Goal: Navigation & Orientation: Go to known website

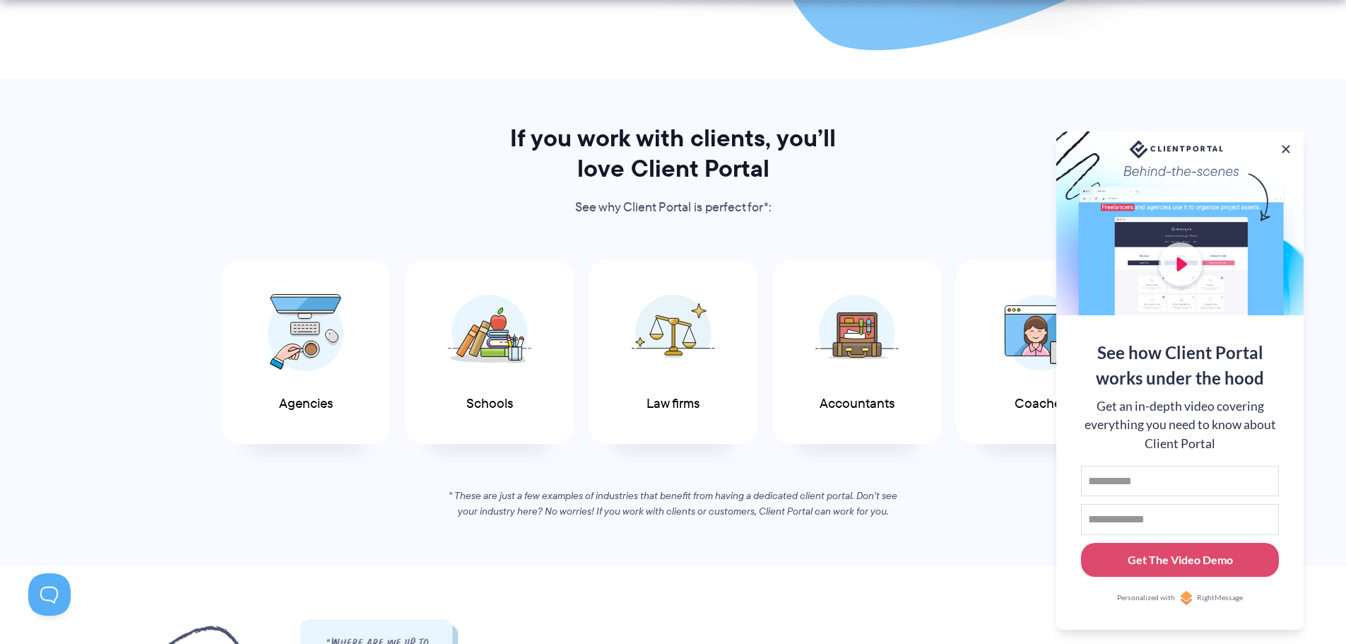
scroll to position [636, 0]
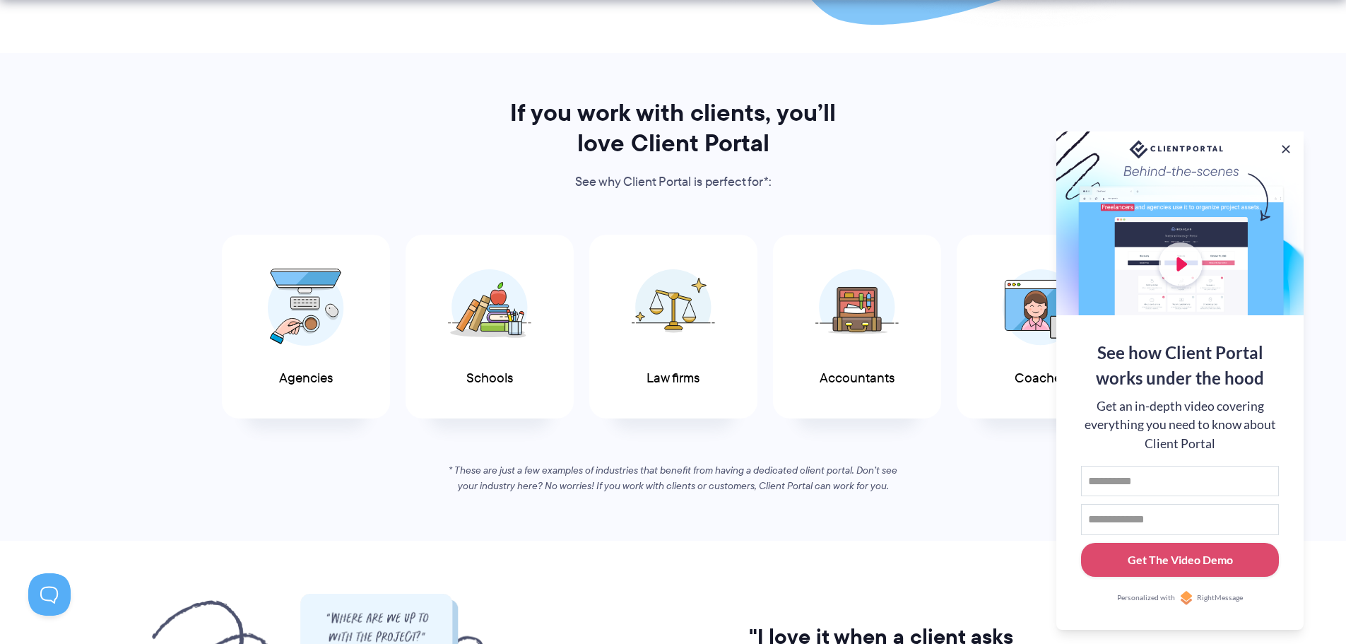
click at [1284, 147] on button at bounding box center [1286, 149] width 14 height 14
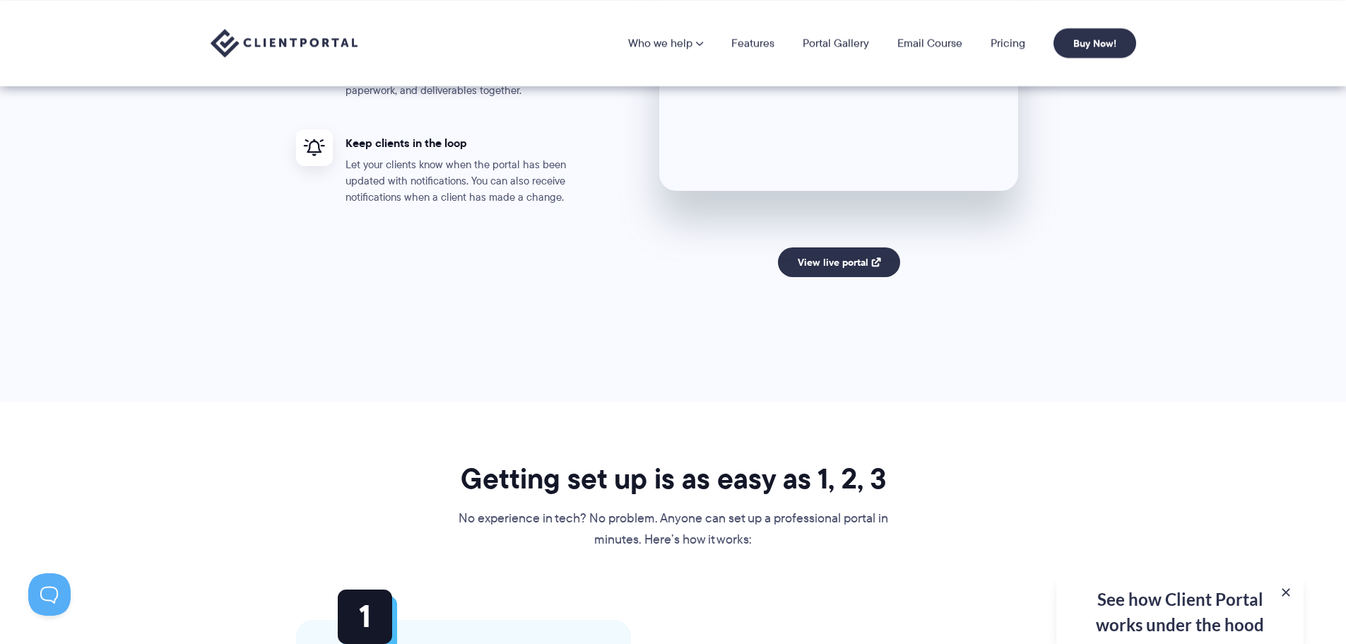
scroll to position [2826, 0]
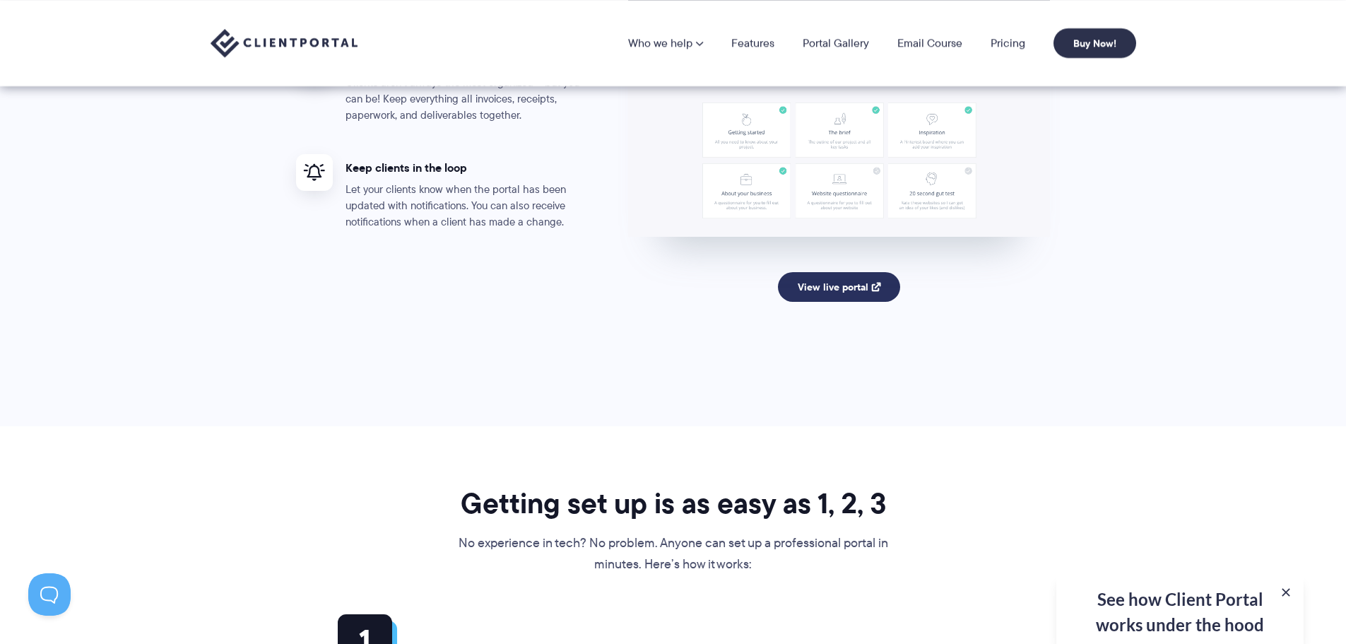
click at [851, 283] on link "View live portal" at bounding box center [839, 287] width 122 height 30
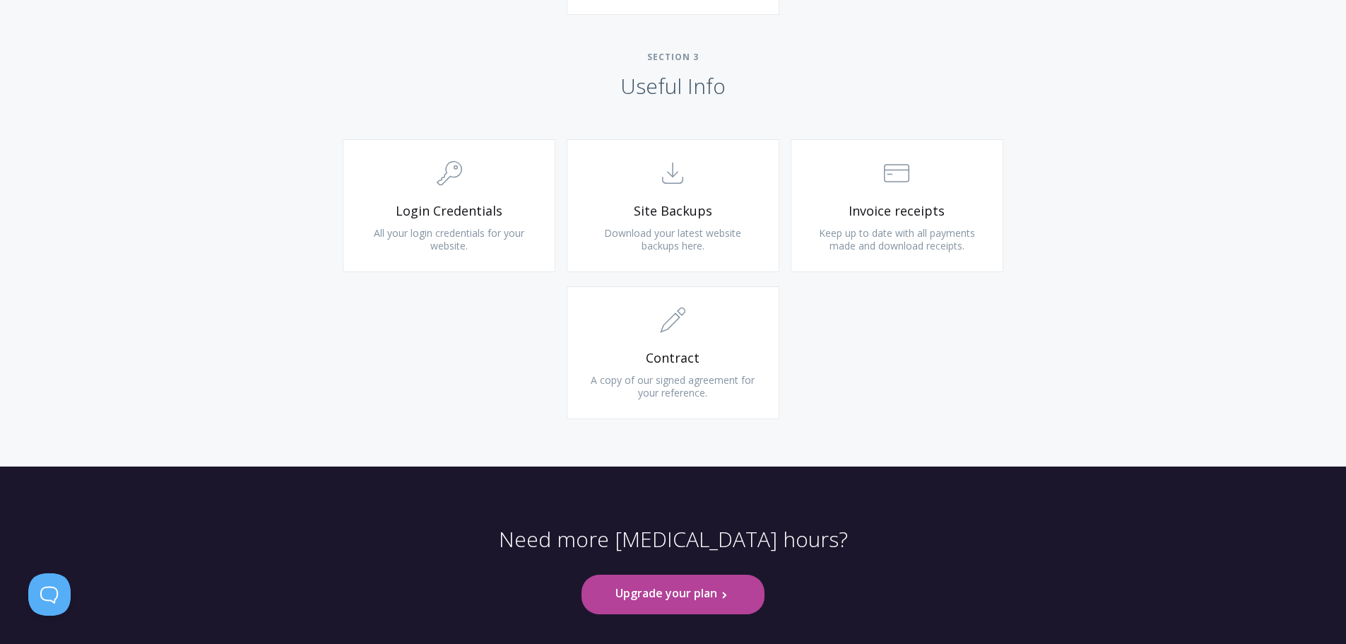
scroll to position [1367, 0]
